Goal: Information Seeking & Learning: Learn about a topic

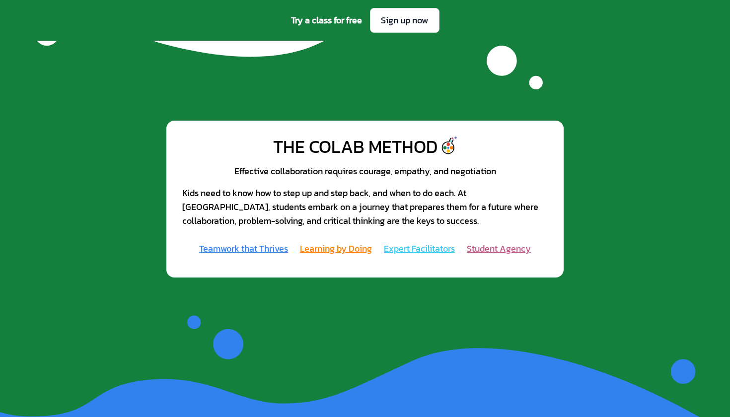
scroll to position [993, 0]
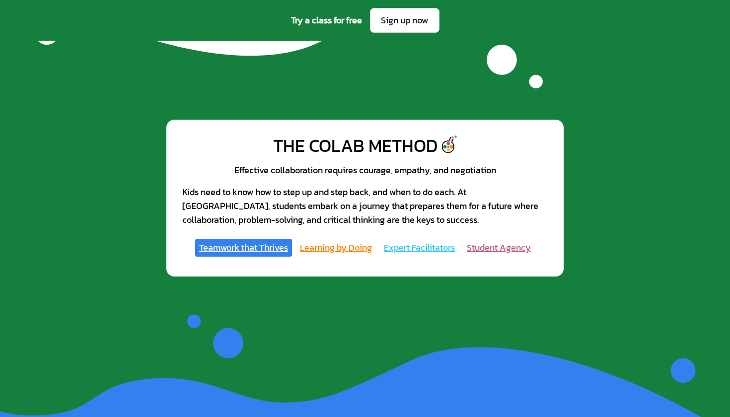
click at [271, 239] on link "Teamwork that Thrives" at bounding box center [243, 248] width 97 height 18
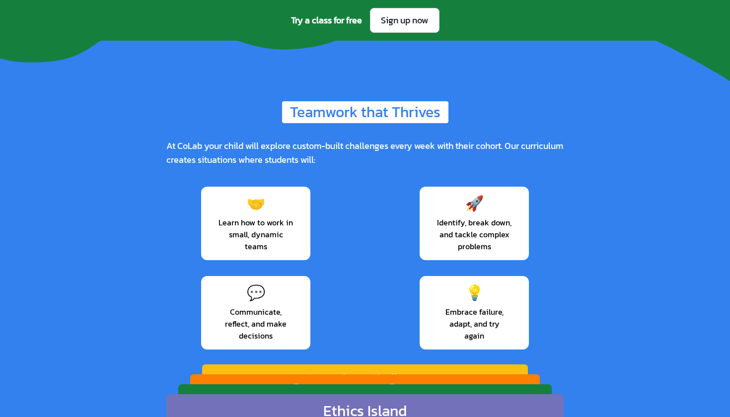
scroll to position [1329, 0]
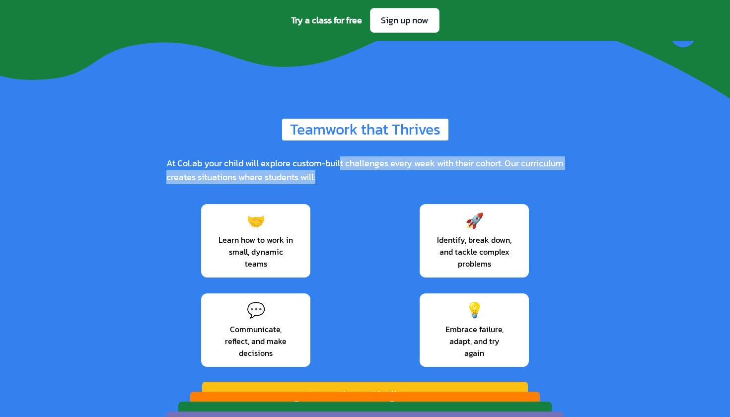
drag, startPoint x: 344, startPoint y: 115, endPoint x: 388, endPoint y: 130, distance: 45.7
click at [388, 156] on div "At CoLab your child will explore custom-built challenges every week with their …" at bounding box center [364, 170] width 397 height 28
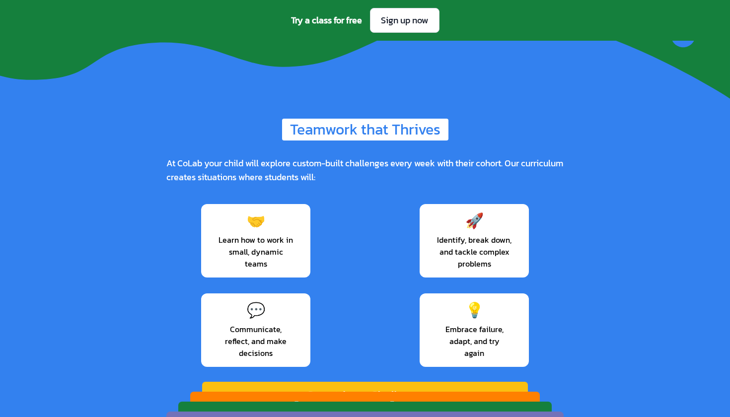
click at [381, 200] on div "🤝 Learn how to work in small, dynamic teams 🚀 Identify, break down, and tackle …" at bounding box center [364, 285] width 397 height 171
drag, startPoint x: 244, startPoint y: 180, endPoint x: 320, endPoint y: 214, distance: 83.5
click at [320, 215] on div "🤝 Learn how to work in small, dynamic teams 🚀 Identify, break down, and tackle …" at bounding box center [364, 285] width 397 height 171
click at [345, 236] on div "🤝 Learn how to work in small, dynamic teams 🚀 Identify, break down, and tackle …" at bounding box center [364, 285] width 397 height 171
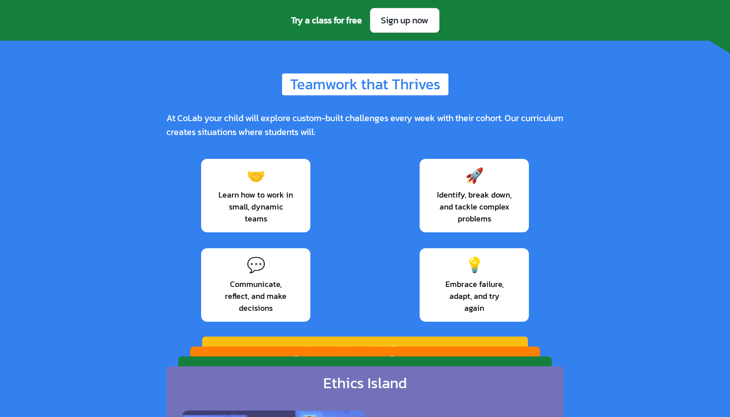
scroll to position [1375, 0]
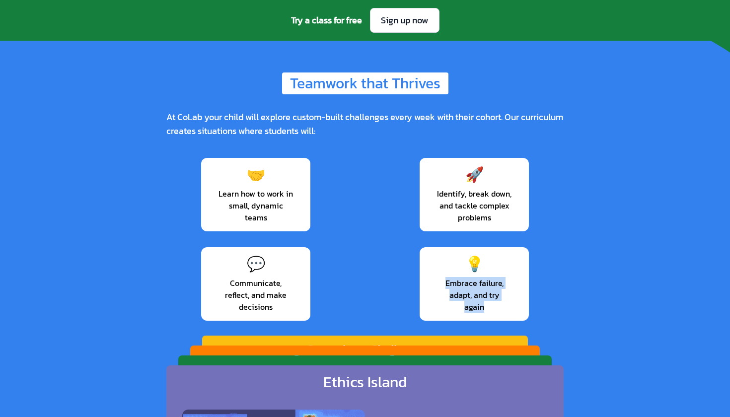
drag, startPoint x: 441, startPoint y: 216, endPoint x: 504, endPoint y: 249, distance: 71.0
click at [504, 249] on div "Teamwork that Thrives At CoLab your child will explore custom-built challenges …" at bounding box center [364, 337] width 397 height 531
click at [544, 248] on div "Teamwork that Thrives At CoLab your child will explore custom-built challenges …" at bounding box center [364, 337] width 397 height 531
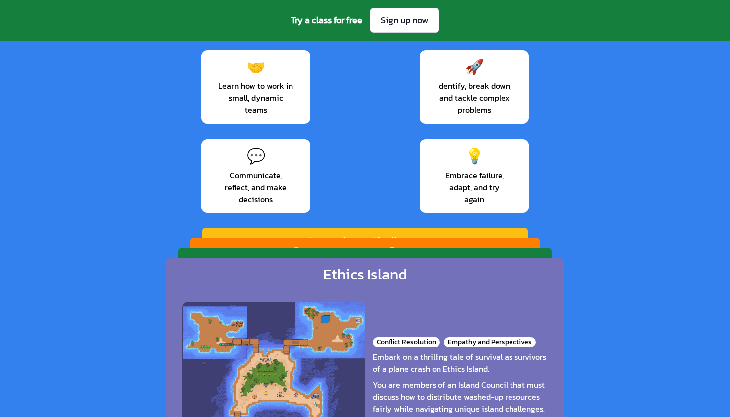
scroll to position [1235, 0]
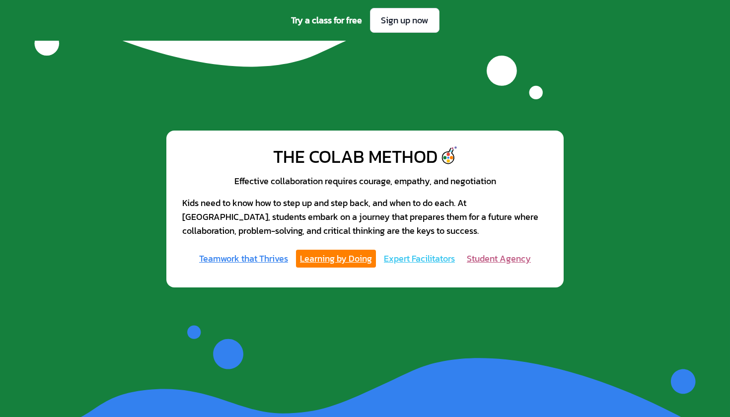
click at [351, 250] on link "Learning by Doing" at bounding box center [336, 259] width 80 height 18
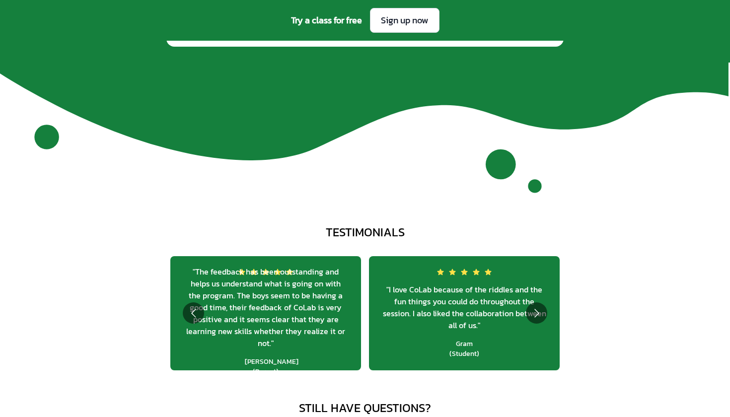
scroll to position [3565, 0]
